Goal: Check status: Check status

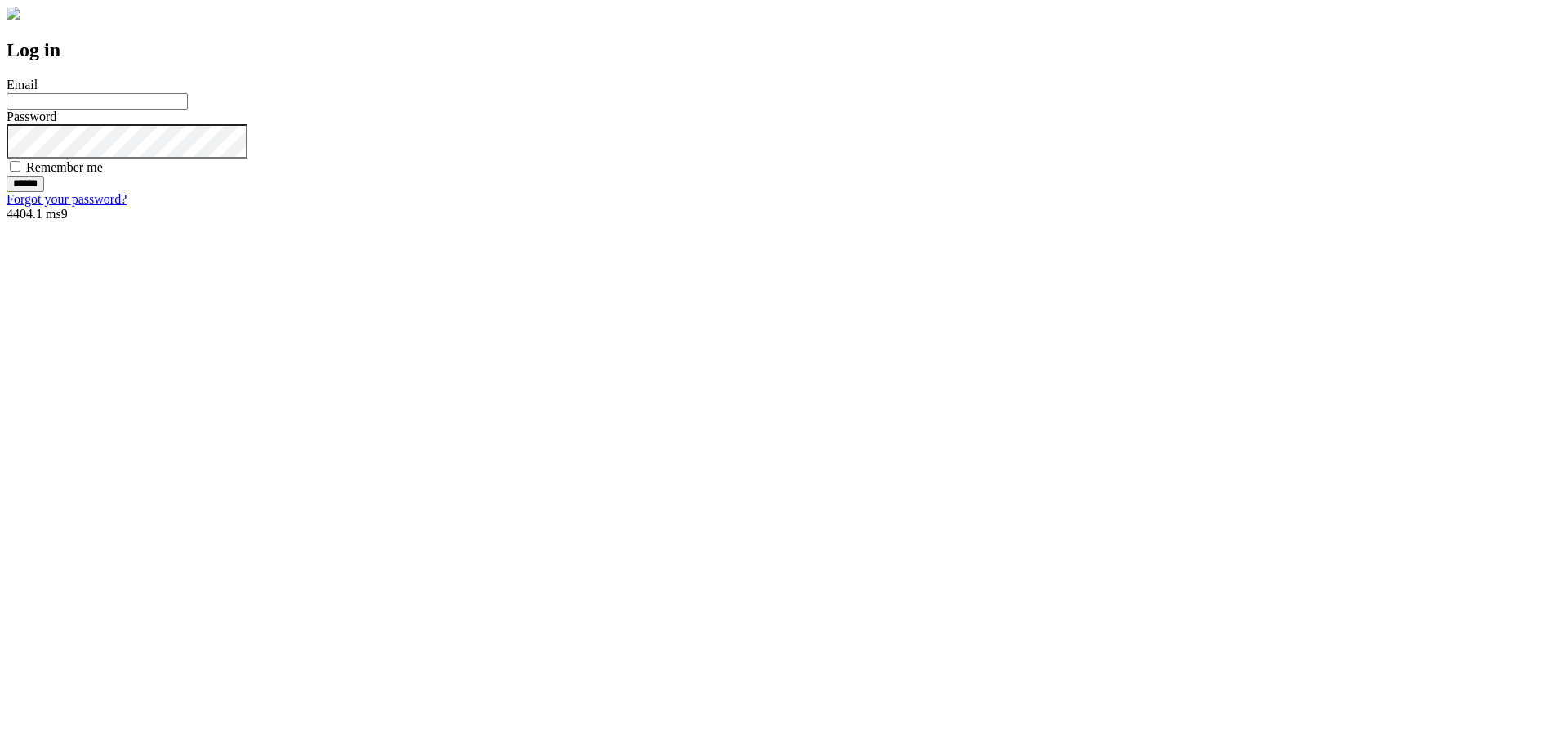
click at [188, 110] on input "Email" at bounding box center [97, 101] width 181 height 17
click at [7, 222] on com-1password-button at bounding box center [7, 222] width 0 height 0
type input "**********"
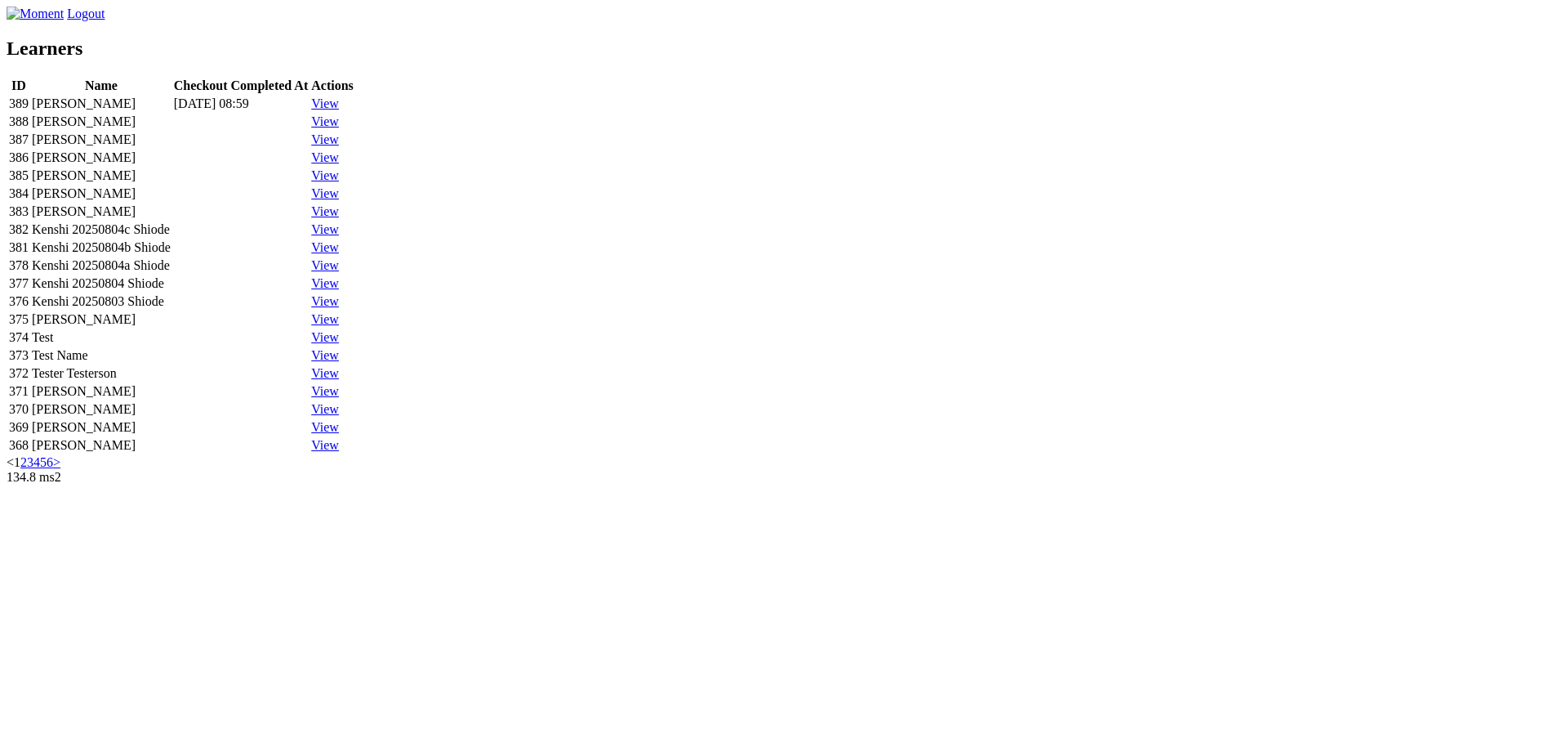
click at [28, 111] on div "389" at bounding box center [19, 103] width 20 height 15
click at [339, 111] on link "View" at bounding box center [325, 103] width 27 height 14
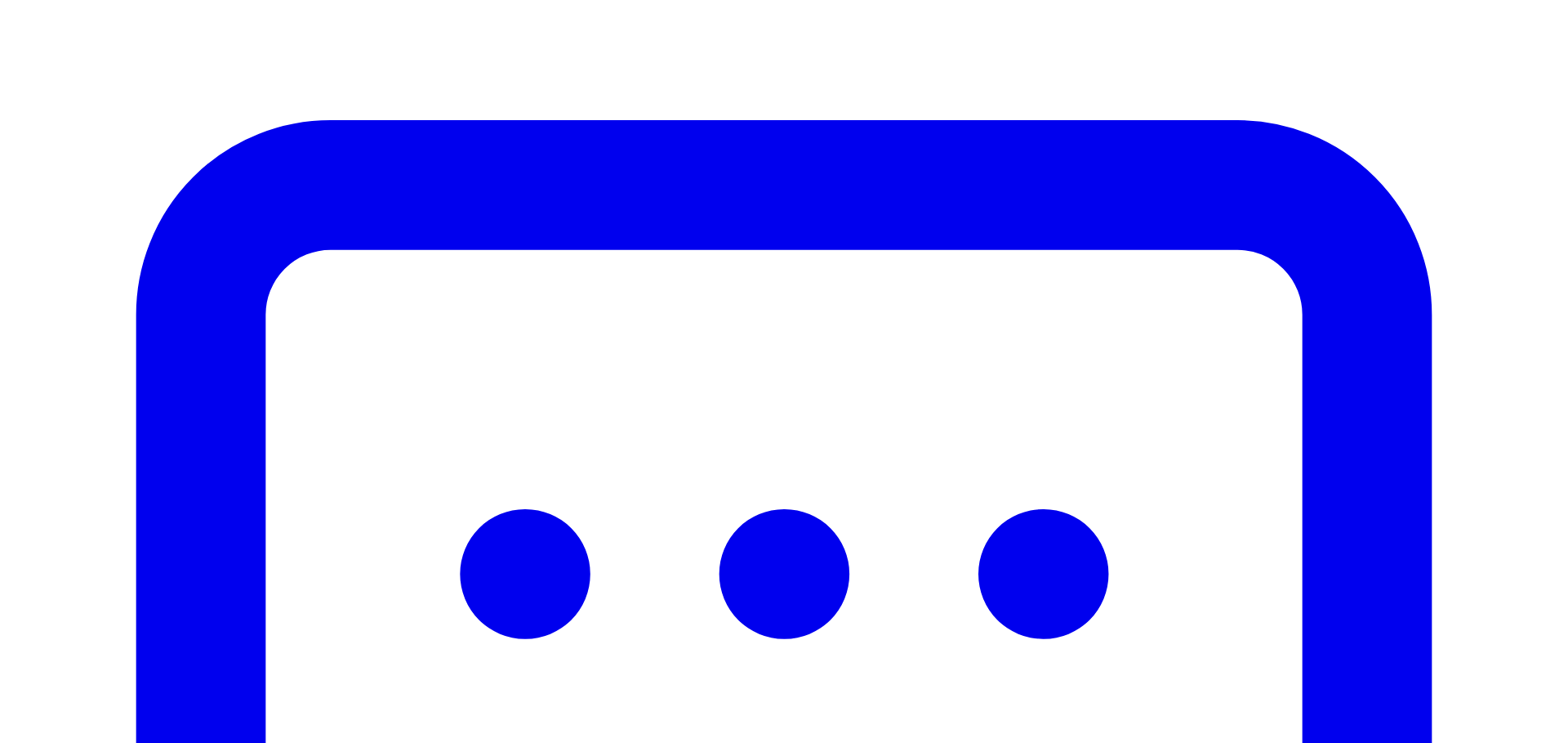
scroll to position [469, 0]
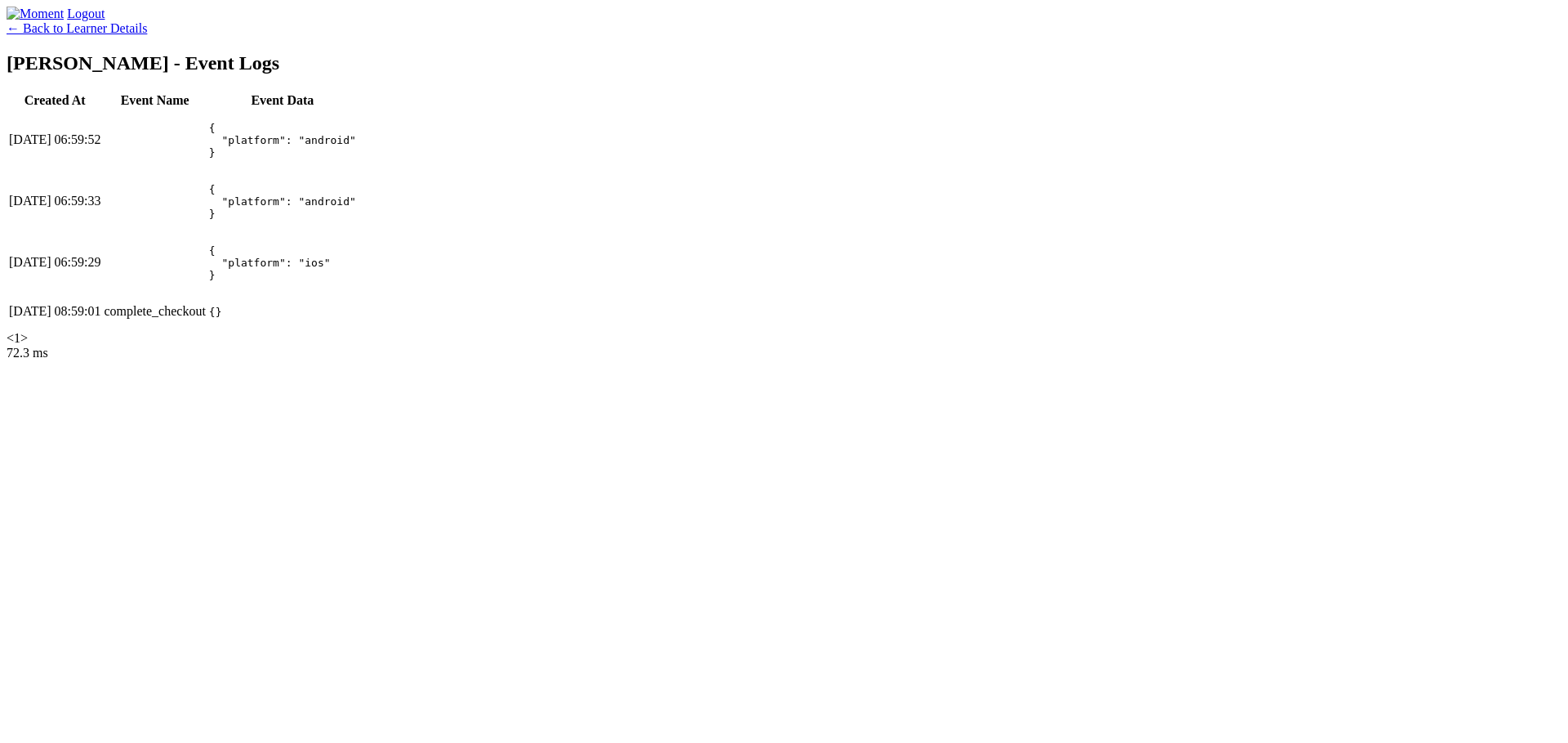
click at [147, 35] on link "← Back to Learner Details" at bounding box center [76, 28] width 140 height 14
